Goal: Book appointment/travel/reservation

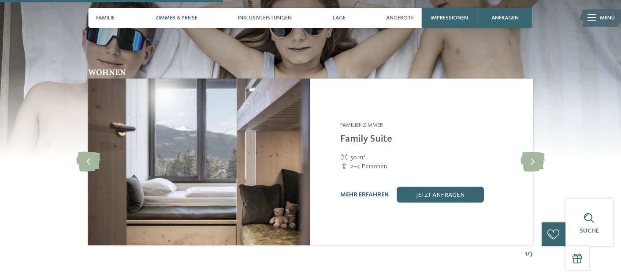
scroll to position [1013, 0]
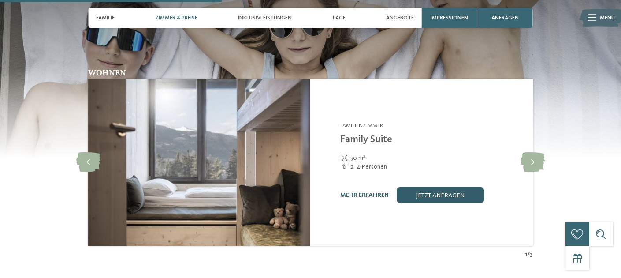
click at [445, 187] on link "jetzt anfragen" at bounding box center [439, 195] width 87 height 16
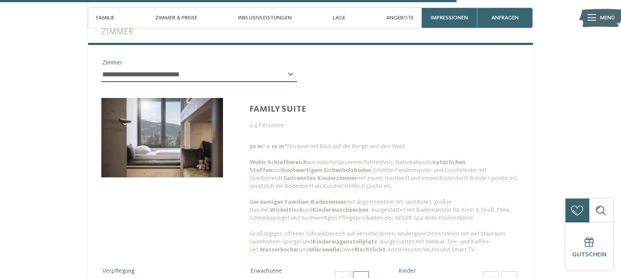
scroll to position [2235, 0]
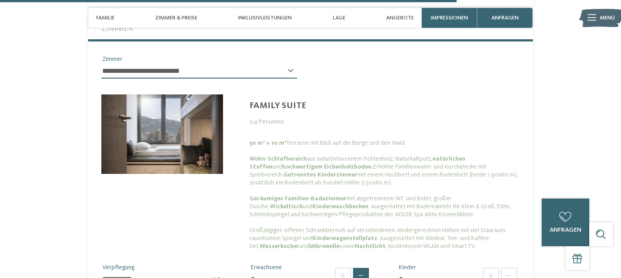
click at [358, 267] on span at bounding box center [361, 275] width 16 height 16
click at [359, 267] on span at bounding box center [361, 275] width 16 height 16
type input "*"
click at [558, 217] on div "0" at bounding box center [565, 217] width 16 height 16
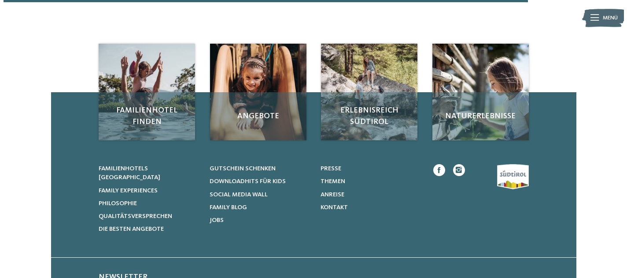
scroll to position [705, 0]
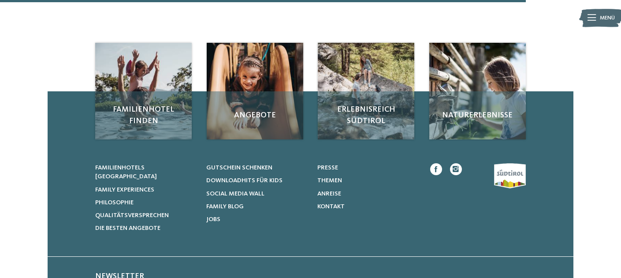
click at [596, 15] on img at bounding box center [601, 18] width 44 height 22
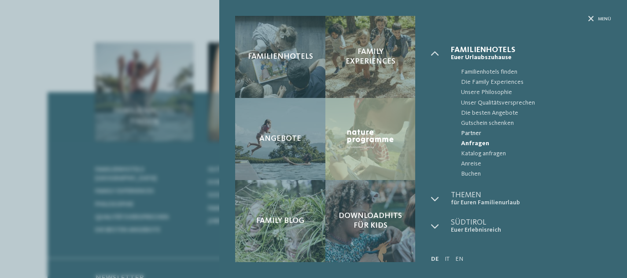
scroll to position [29, 0]
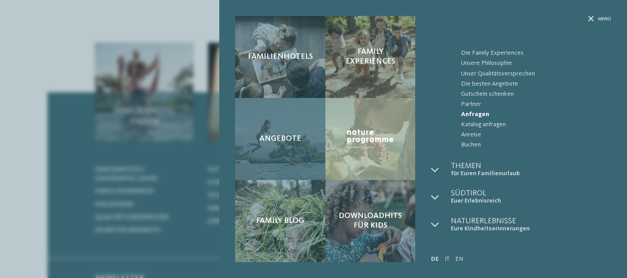
click at [286, 134] on div "Angebote" at bounding box center [280, 139] width 90 height 82
click at [285, 136] on span "Angebote" at bounding box center [280, 139] width 42 height 10
click at [287, 137] on span "Angebote" at bounding box center [280, 139] width 42 height 10
